Goal: Communication & Community: Ask a question

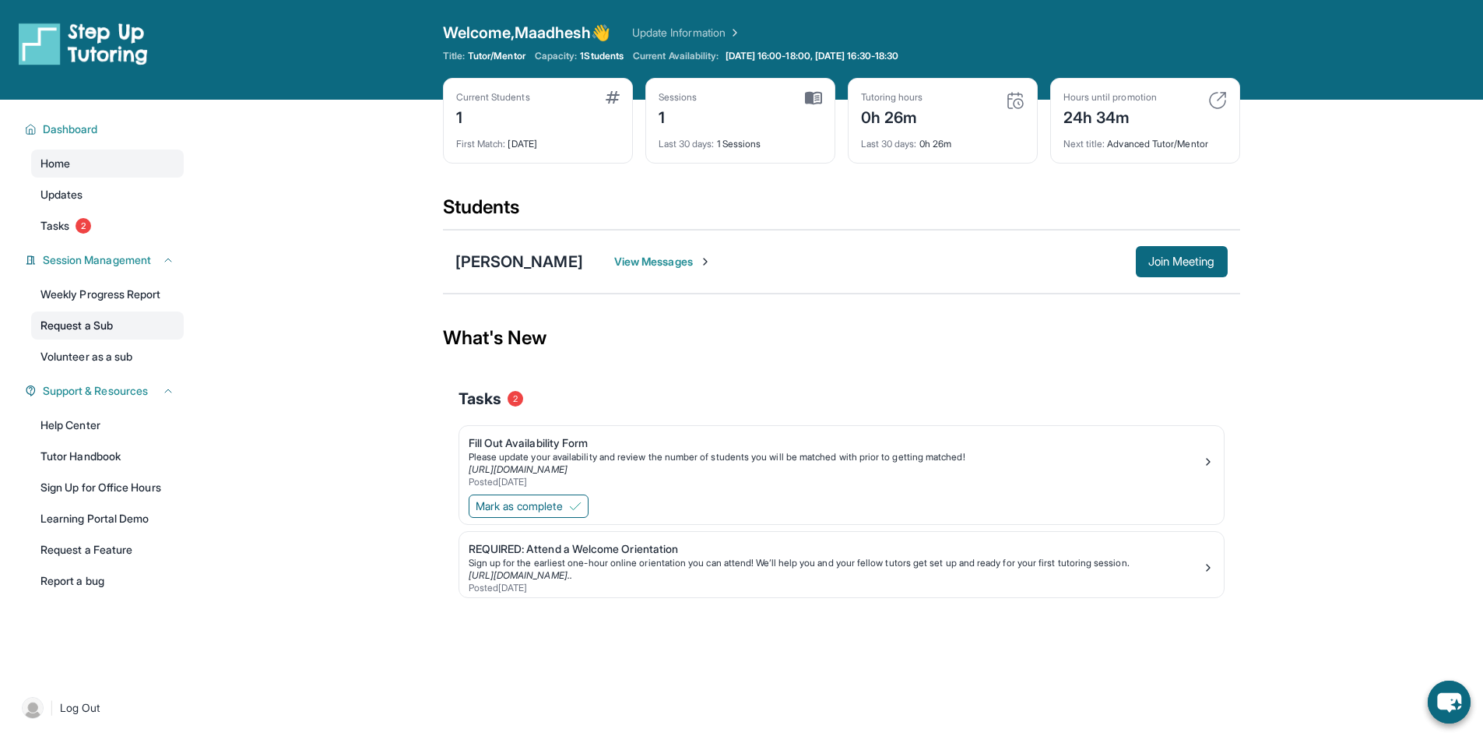
click at [53, 326] on link "Request a Sub" at bounding box center [107, 325] width 153 height 28
click at [62, 216] on link "Tasks 2" at bounding box center [107, 226] width 153 height 28
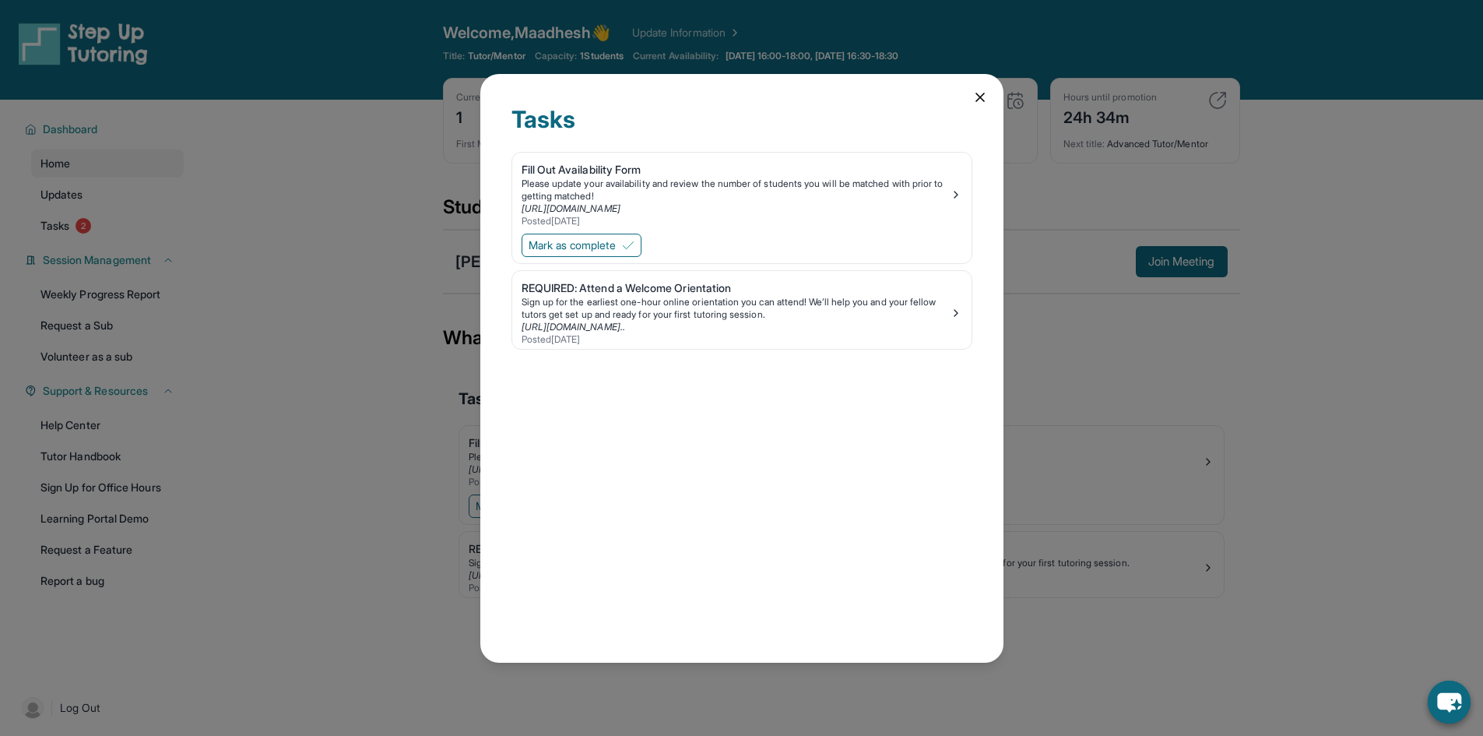
click at [73, 214] on div "Tasks Fill Out Availability Form Please update your availability and review the…" at bounding box center [741, 368] width 1483 height 736
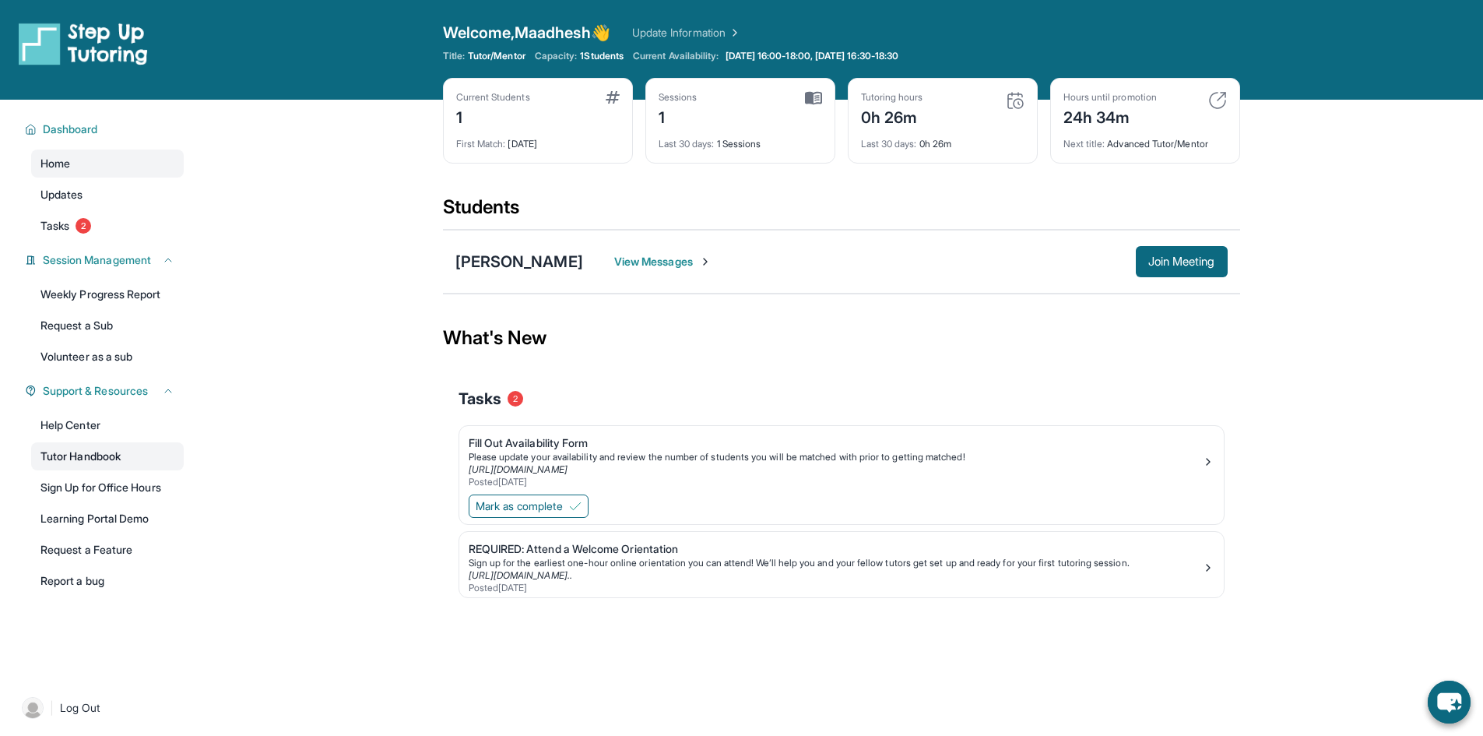
click at [102, 458] on link "Tutor Handbook" at bounding box center [107, 456] width 153 height 28
click at [677, 273] on div "View Messages Join Meeting" at bounding box center [905, 261] width 645 height 31
click at [677, 270] on div "View Messages Join Meeting" at bounding box center [905, 261] width 645 height 31
click at [677, 258] on span "View Messages" at bounding box center [662, 262] width 97 height 16
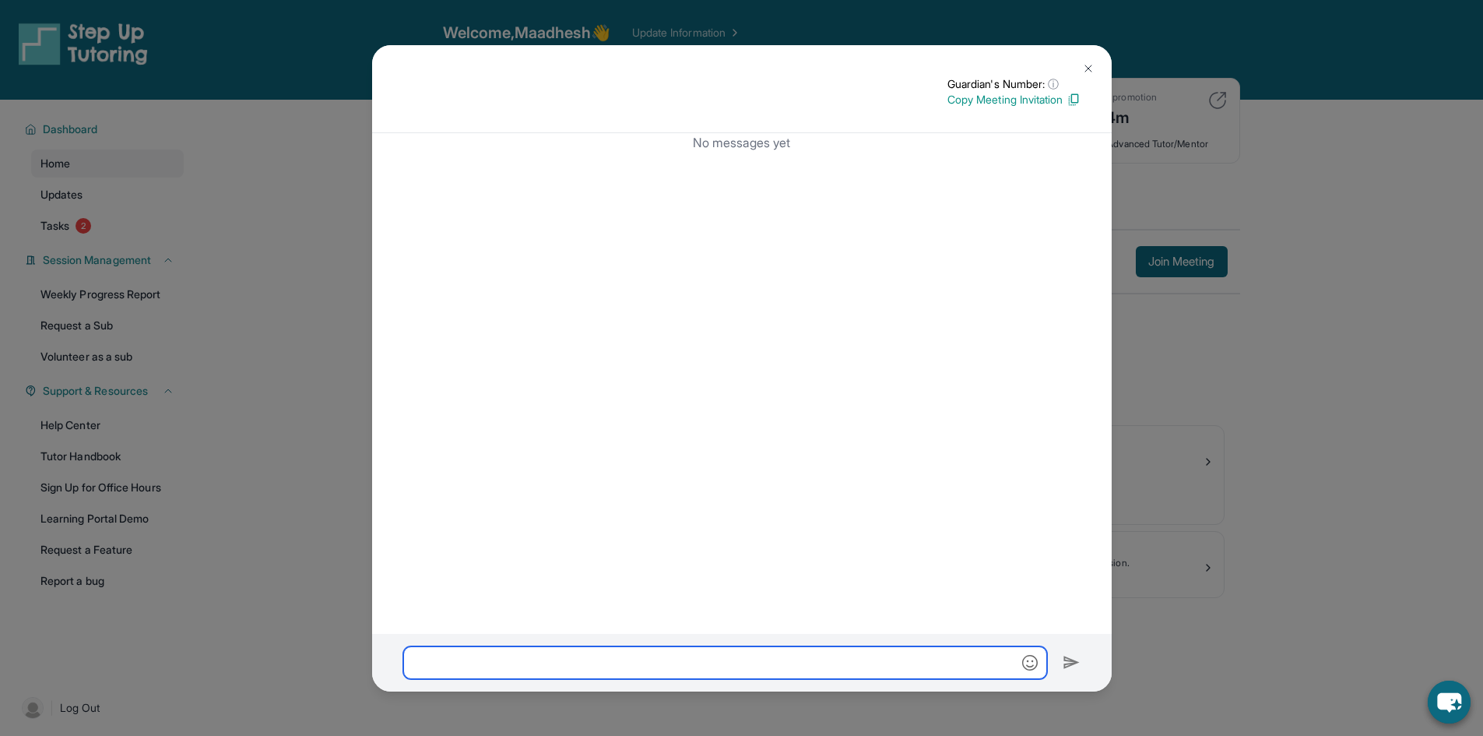
click at [661, 663] on input "text" at bounding box center [725, 662] width 644 height 33
type input "**********"
click at [1069, 656] on img at bounding box center [1072, 662] width 18 height 19
click at [1071, 663] on img at bounding box center [1072, 662] width 18 height 19
click at [1073, 661] on img at bounding box center [1072, 662] width 18 height 19
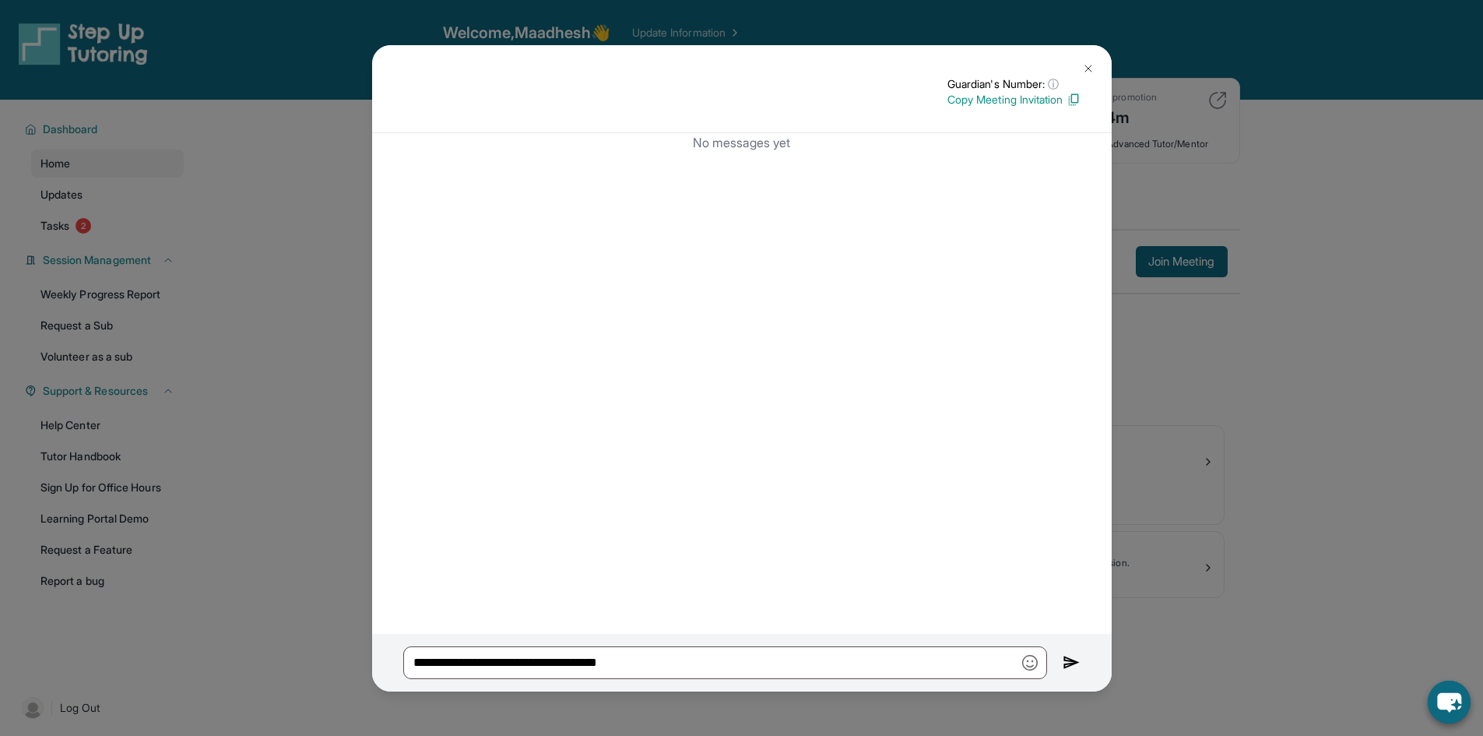
click at [1198, 480] on div "**********" at bounding box center [741, 368] width 1483 height 736
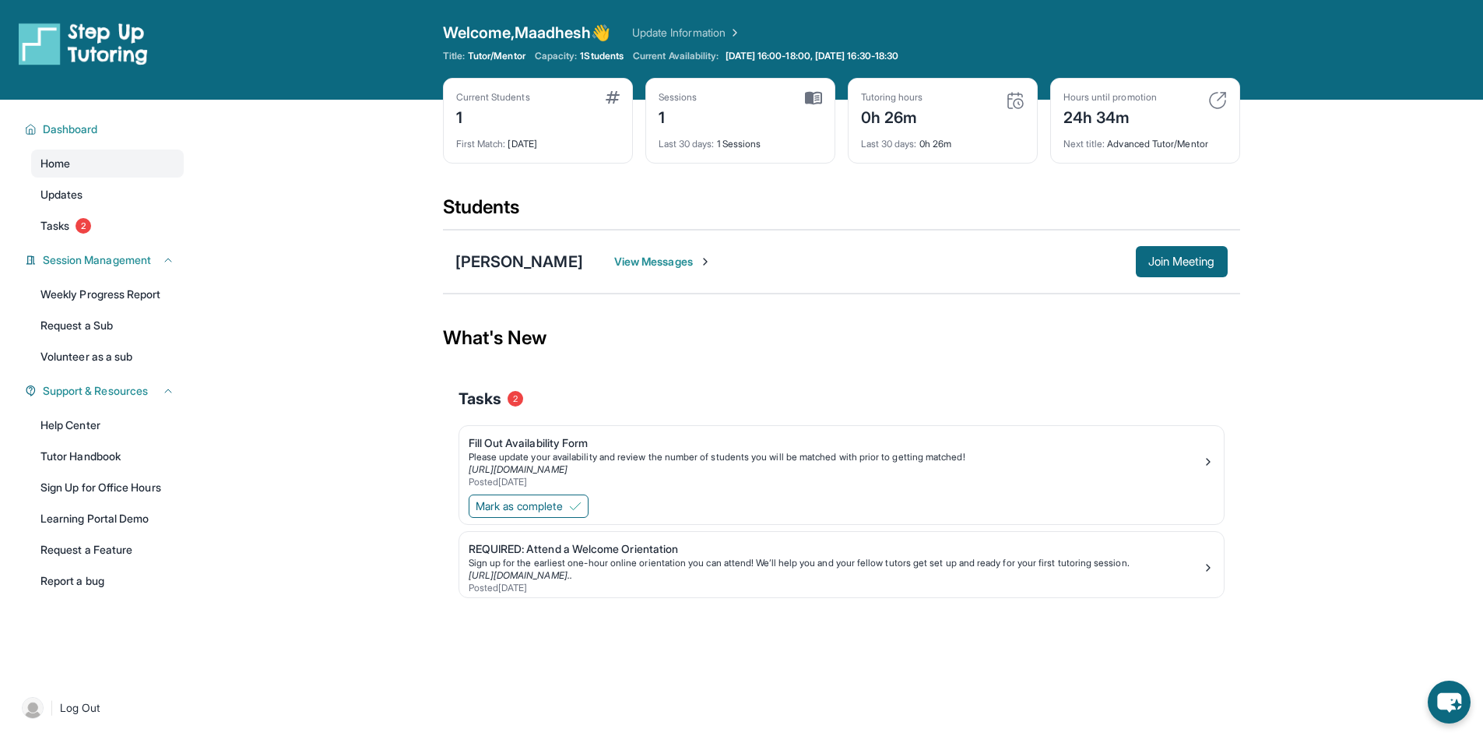
click at [677, 264] on span "View Messages" at bounding box center [662, 262] width 97 height 16
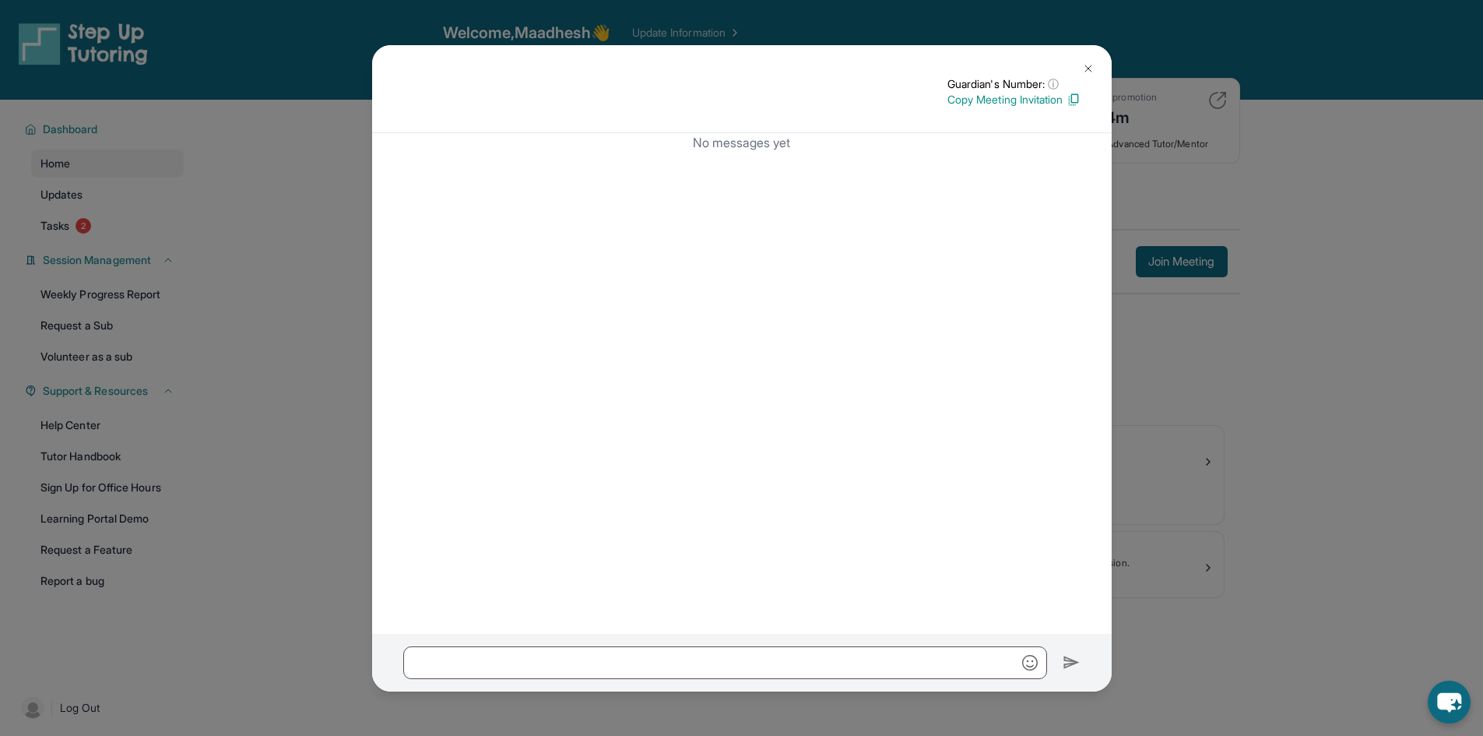
click at [1210, 199] on div "Guardian's Number: ⓘ This isn't the guardian's real number — it's a private for…" at bounding box center [741, 368] width 1483 height 736
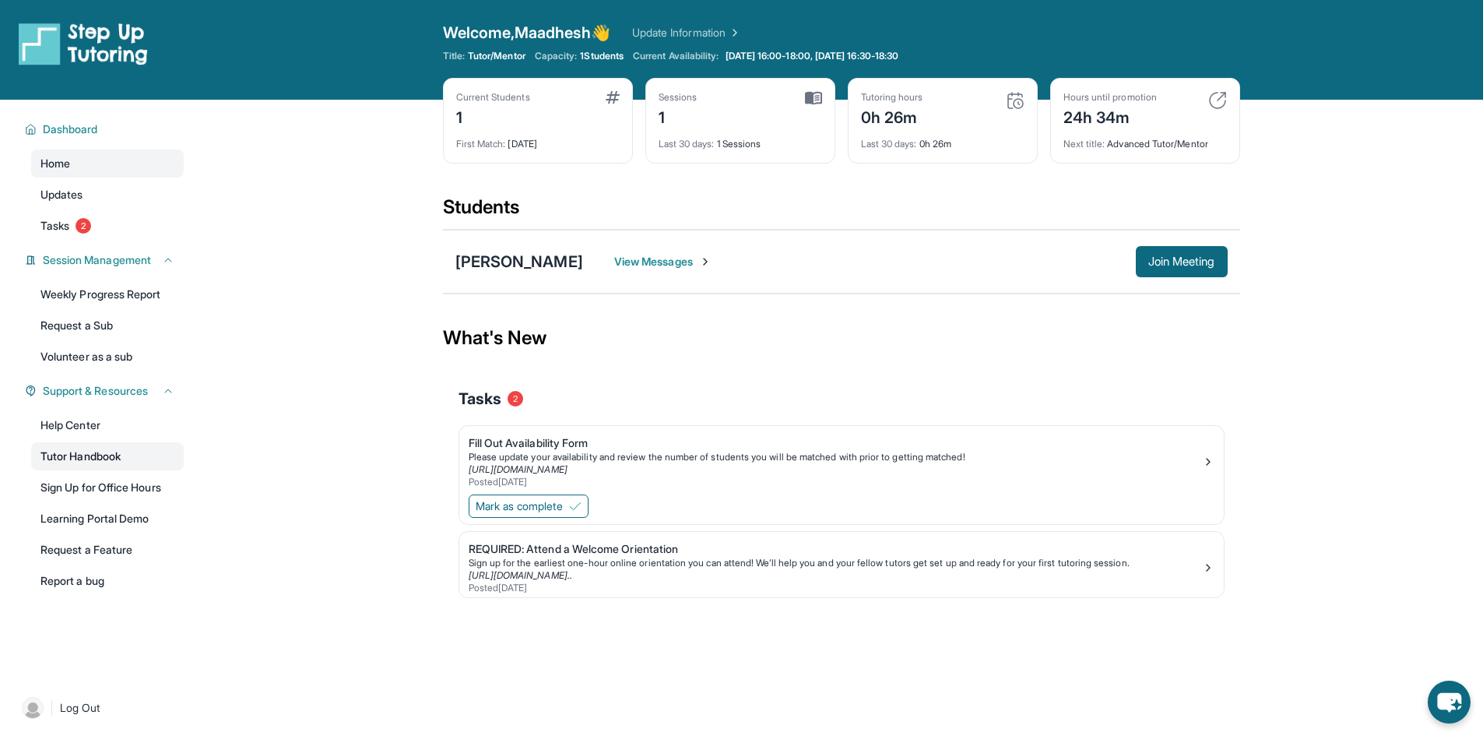
click at [92, 456] on link "Tutor Handbook" at bounding box center [107, 456] width 153 height 28
click at [71, 426] on link "Help Center" at bounding box center [107, 425] width 153 height 28
